Goal: Information Seeking & Learning: Learn about a topic

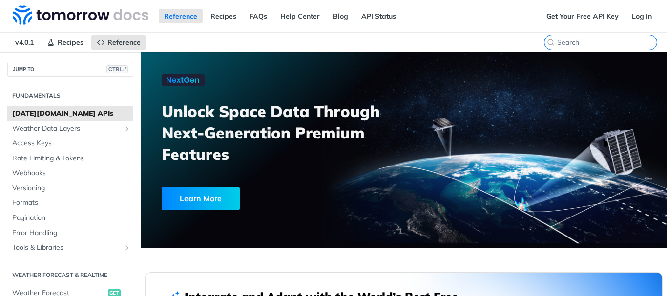
click at [595, 42] on input "CTRL-K" at bounding box center [607, 42] width 100 height 9
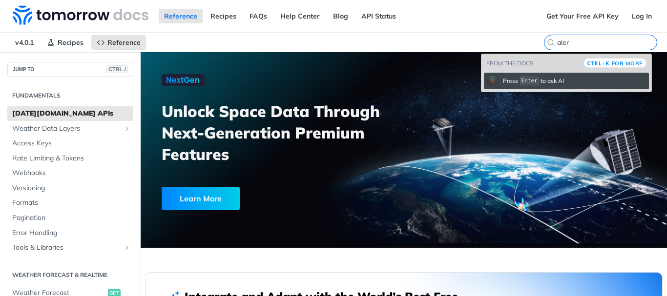
click at [597, 44] on input "aler" at bounding box center [607, 42] width 100 height 9
type input "alert"
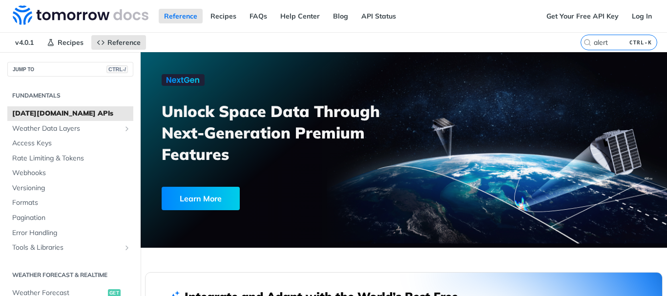
click at [542, 41] on div "v4.0.1 Recipes Reference Tomorrow.io APIs alert CTRL-K" at bounding box center [333, 43] width 667 height 20
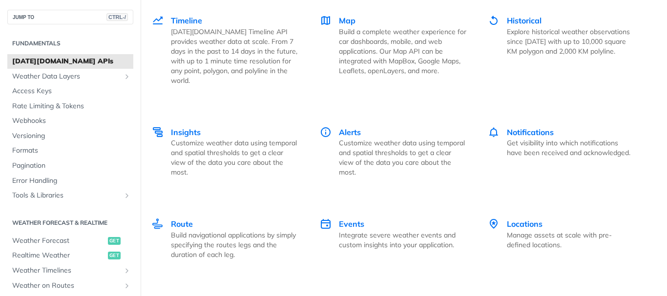
scroll to position [1410, 0]
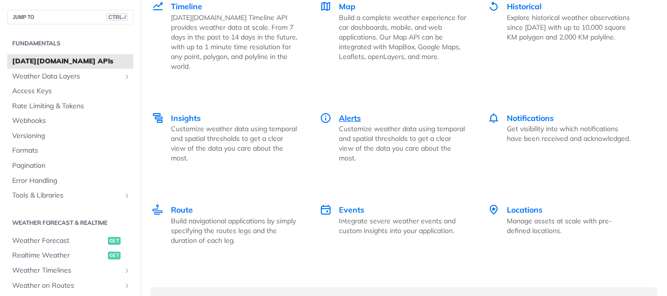
click at [346, 123] on div "Alerts Customize weather data using temporal and spatial thresholds to get a cl…" at bounding box center [402, 137] width 127 height 51
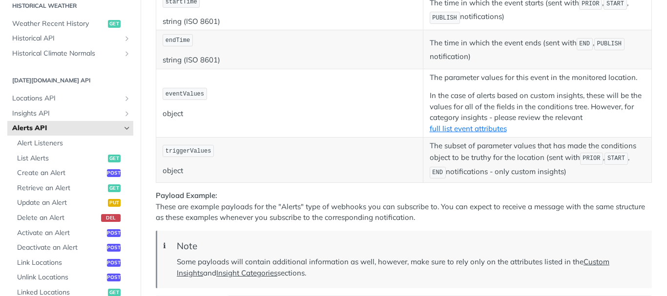
scroll to position [313, 0]
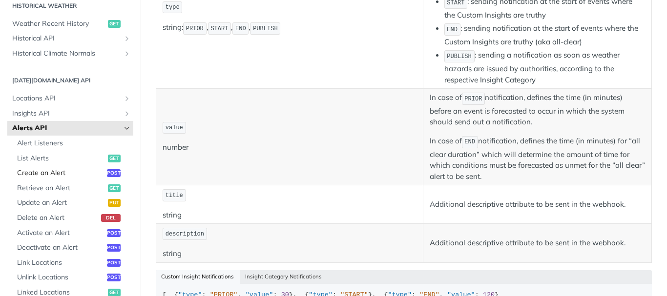
click at [38, 175] on span "Create an Alert" at bounding box center [60, 173] width 87 height 10
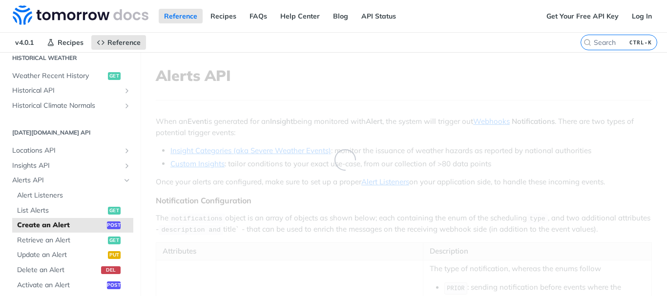
select select "true"
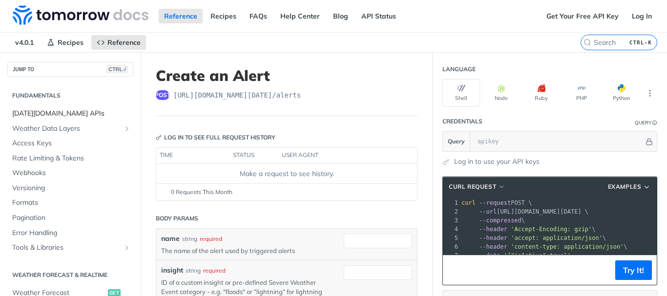
click at [75, 114] on span "Tomorrow.io APIs" at bounding box center [71, 114] width 119 height 10
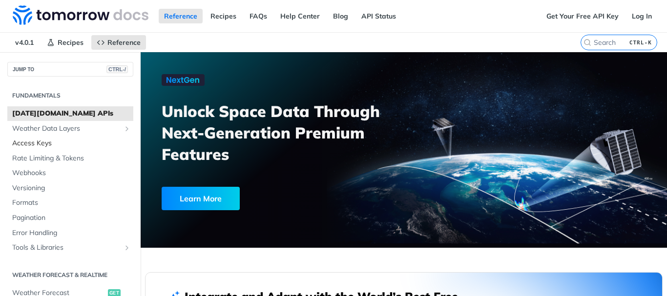
click at [99, 145] on span "Access Keys" at bounding box center [71, 144] width 119 height 10
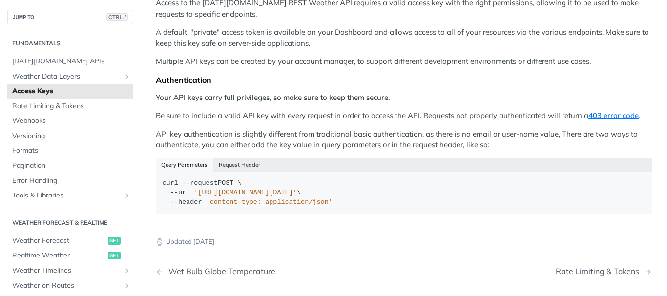
scroll to position [134, 0]
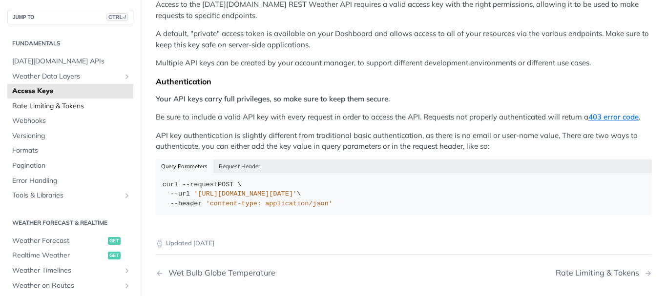
click at [101, 102] on span "Rate Limiting & Tokens" at bounding box center [71, 107] width 119 height 10
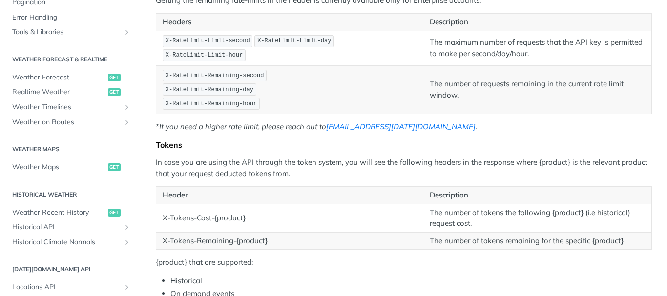
scroll to position [158, 0]
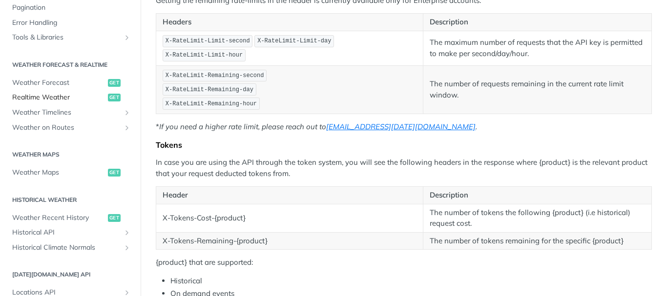
click at [76, 93] on span "Realtime Weather" at bounding box center [58, 98] width 93 height 10
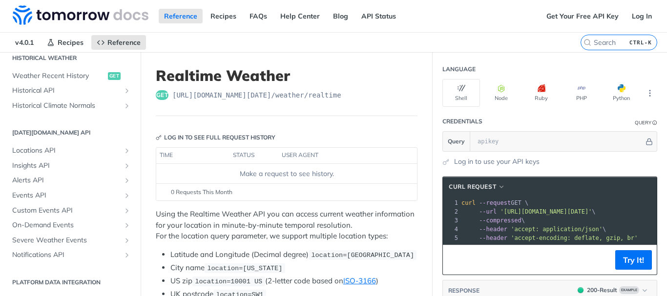
scroll to position [643, 0]
click at [378, 15] on link "API Status" at bounding box center [378, 16] width 45 height 15
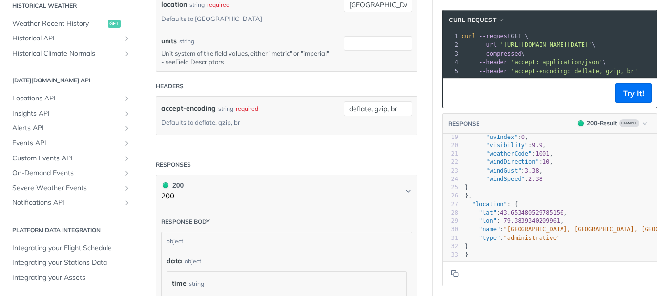
scroll to position [0, 0]
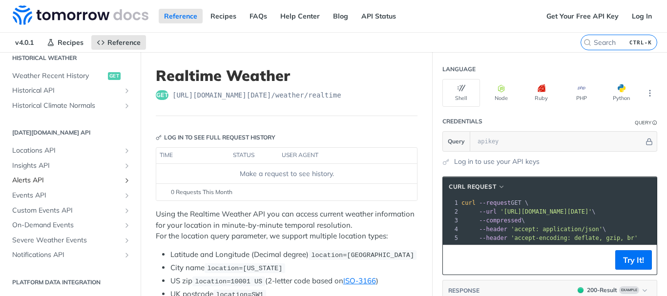
click at [123, 184] on icon "Show subpages for Alerts API" at bounding box center [127, 181] width 8 height 8
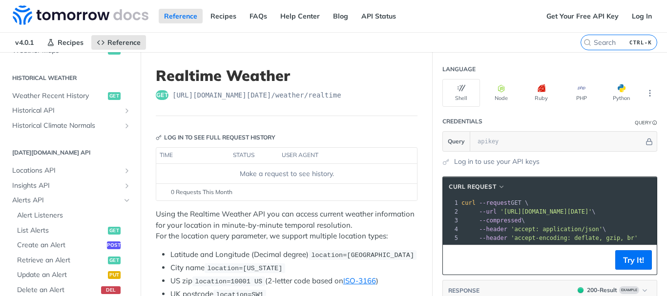
scroll to position [330, 0]
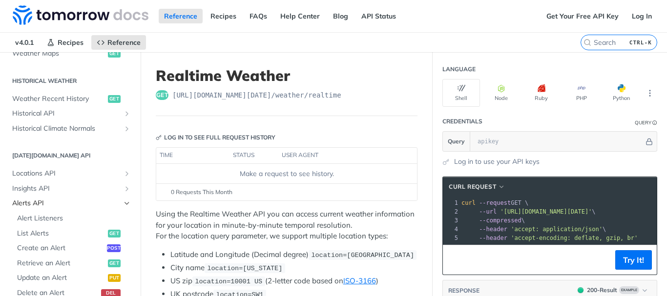
click at [29, 203] on span "Alerts API" at bounding box center [66, 204] width 108 height 10
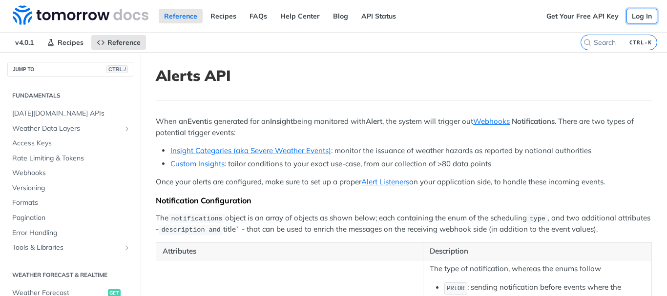
click at [636, 16] on link "Log In" at bounding box center [642, 16] width 31 height 15
click at [589, 18] on link "Get Your Free API Key" at bounding box center [582, 16] width 83 height 15
click at [222, 21] on link "Recipes" at bounding box center [223, 16] width 37 height 15
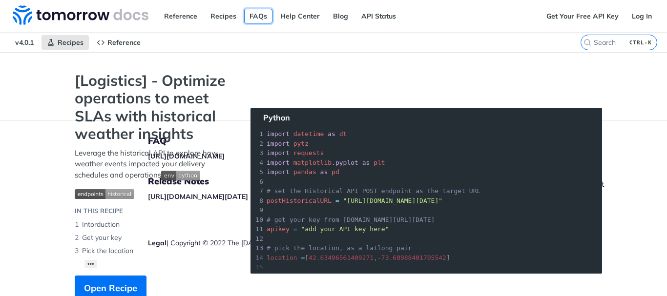
click at [262, 15] on link "FAQs" at bounding box center [258, 16] width 28 height 15
click at [558, 20] on link "Get Your Free API Key" at bounding box center [582, 16] width 83 height 15
